Goal: Information Seeking & Learning: Learn about a topic

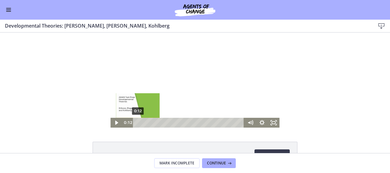
click at [137, 122] on div "0:12" at bounding box center [189, 123] width 104 height 10
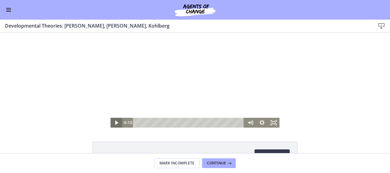
click at [115, 122] on icon "Play Video" at bounding box center [116, 122] width 3 height 4
click at [156, 124] on div "7:09" at bounding box center [189, 123] width 104 height 10
click at [222, 160] on button "Continue" at bounding box center [219, 163] width 34 height 10
click at [112, 123] on icon "Pause" at bounding box center [117, 123] width 12 height 10
click at [116, 124] on icon "Play Video" at bounding box center [117, 122] width 3 height 4
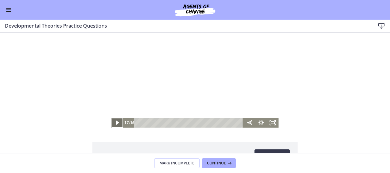
click at [116, 121] on icon "Play Video" at bounding box center [117, 122] width 3 height 4
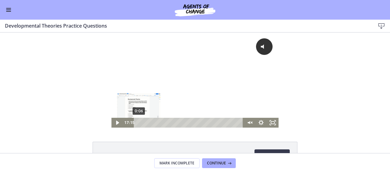
click at [138, 123] on div "0:06" at bounding box center [189, 123] width 102 height 10
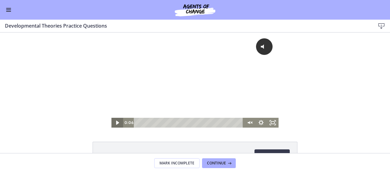
click at [116, 123] on icon "Play Video" at bounding box center [117, 122] width 3 height 4
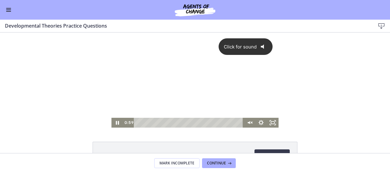
click at [237, 49] on span "Click for sound" at bounding box center [237, 47] width 37 height 6
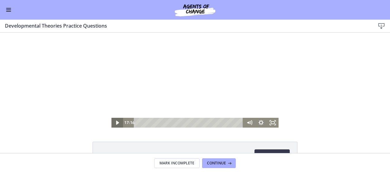
click at [113, 123] on icon "Play Video" at bounding box center [118, 123] width 12 height 10
click at [116, 122] on icon "Play Video" at bounding box center [117, 122] width 3 height 4
